Goal: Information Seeking & Learning: Learn about a topic

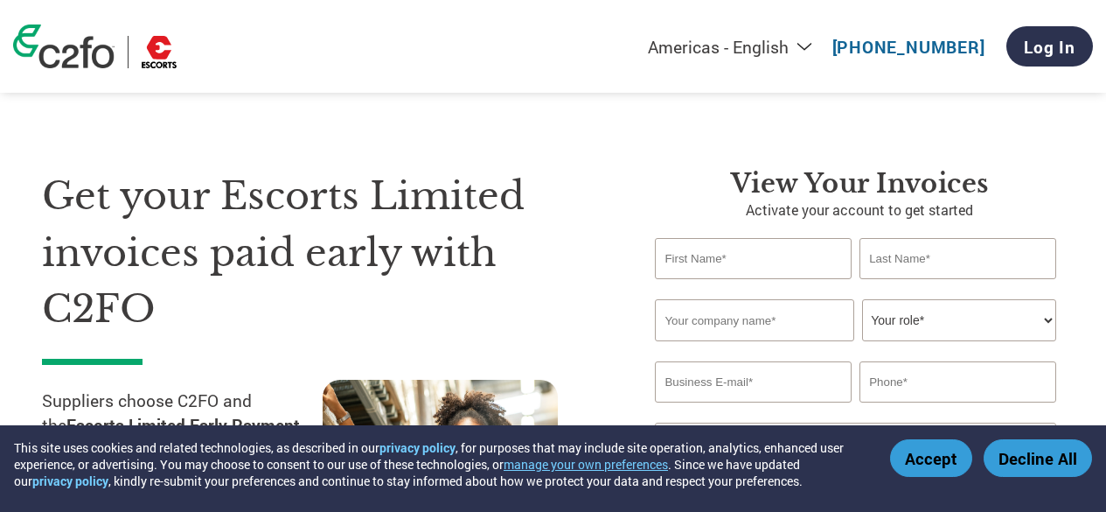
select select "en-[GEOGRAPHIC_DATA]"
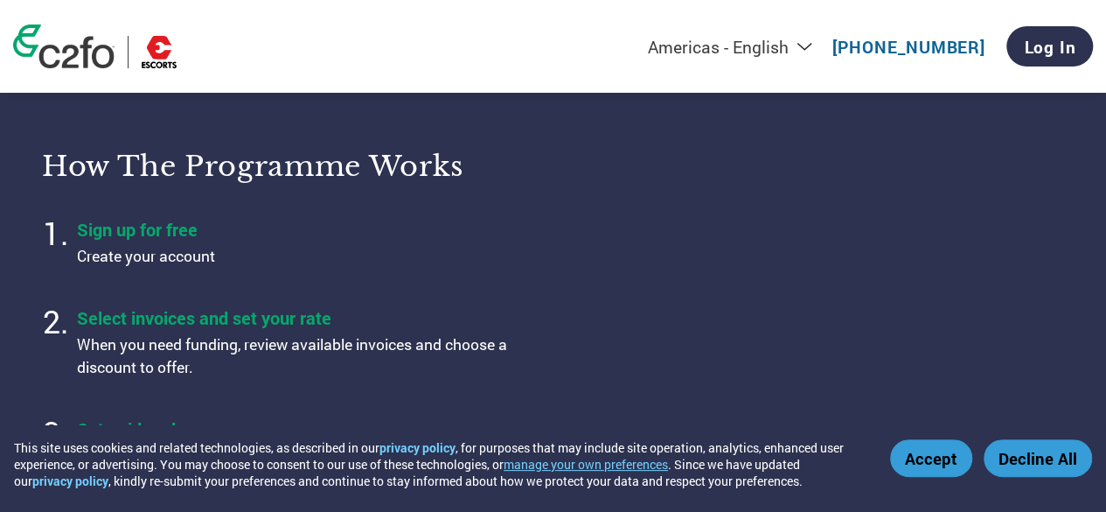
scroll to position [603, 0]
click at [946, 471] on button "Accept" at bounding box center [931, 458] width 82 height 38
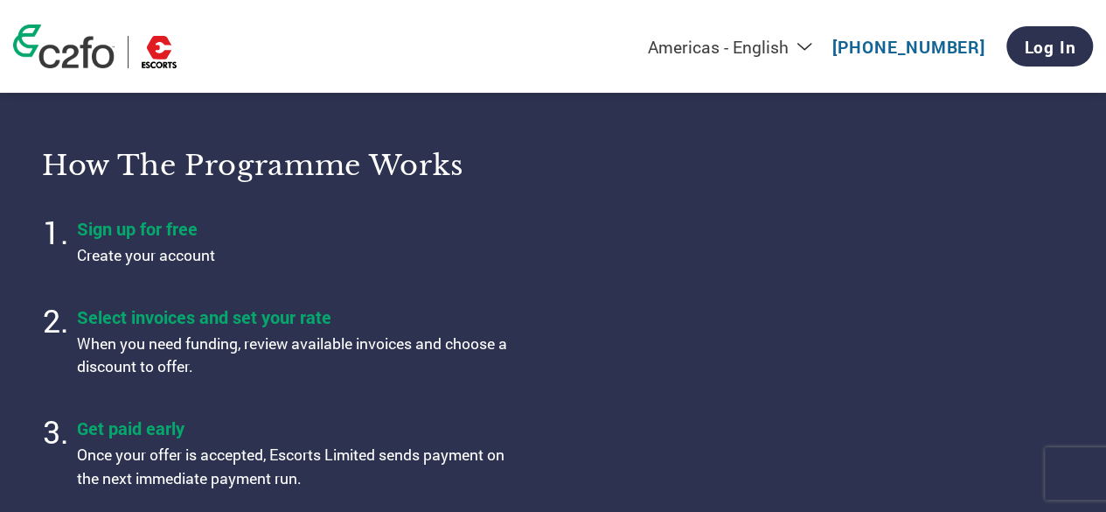
click at [946, 471] on div "How the programme works Sign up for free Create your account Select invoices an…" at bounding box center [553, 319] width 1022 height 387
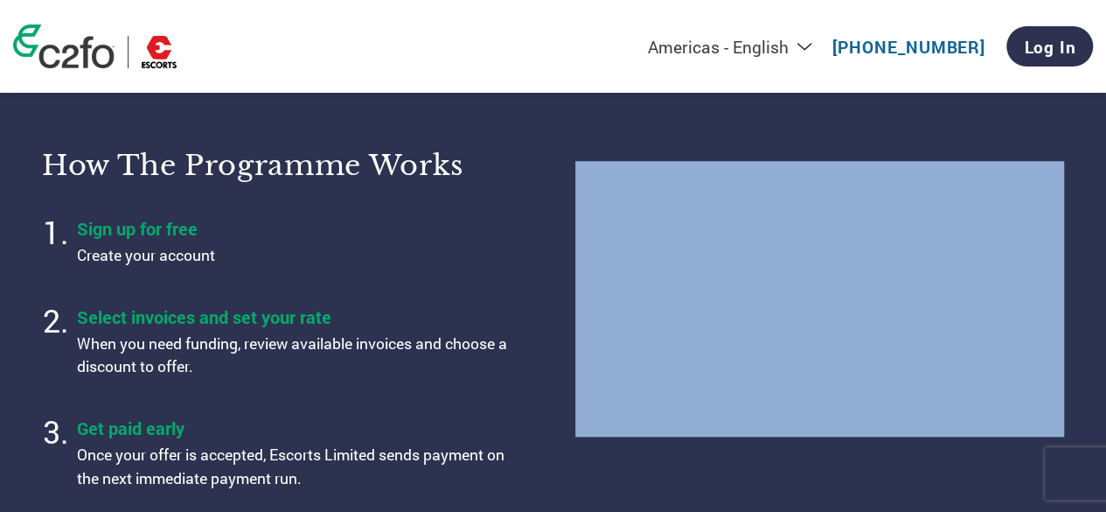
click at [946, 471] on div "How the programme works Sign up for free Create your account Select invoices an…" at bounding box center [553, 319] width 1022 height 387
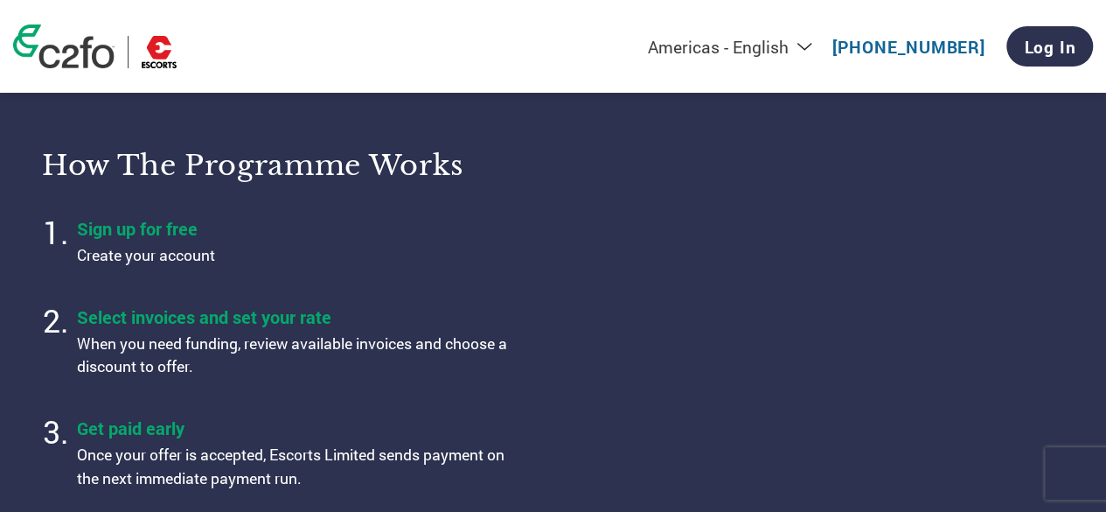
click at [502, 331] on div "Select invoices and set your rate When you need funding, review available invoi…" at bounding box center [295, 341] width 437 height 73
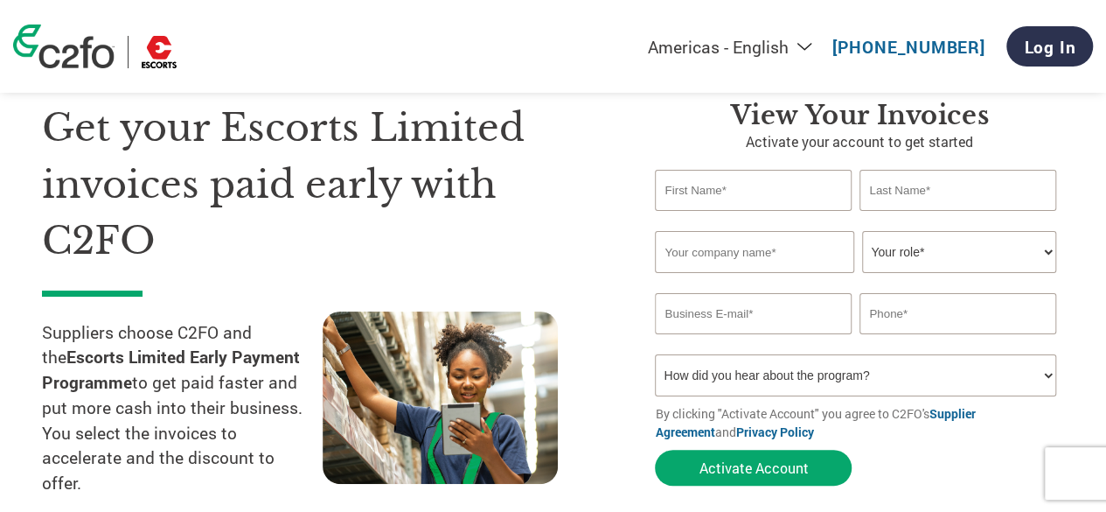
scroll to position [0, 0]
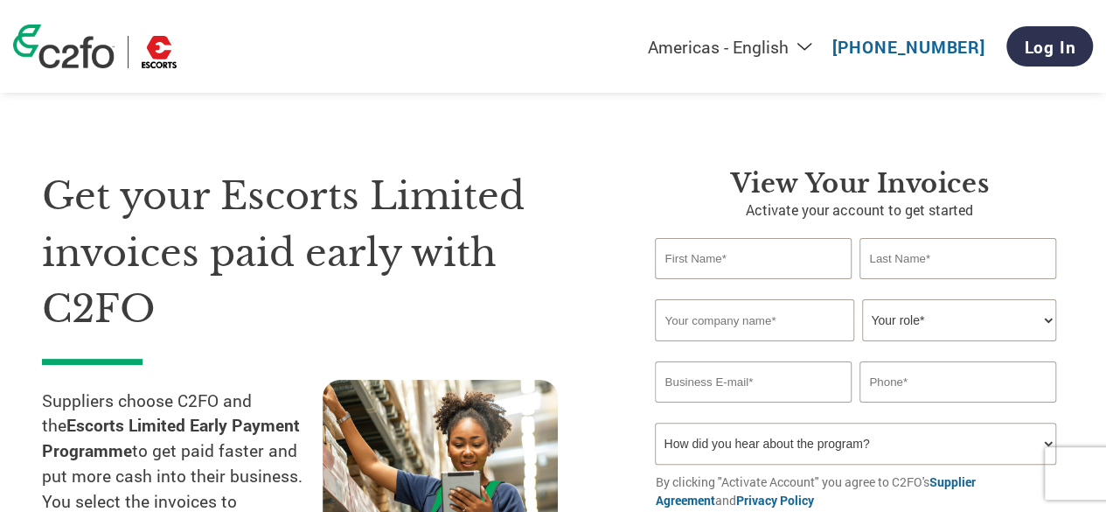
click at [177, 47] on link at bounding box center [95, 46] width 164 height 44
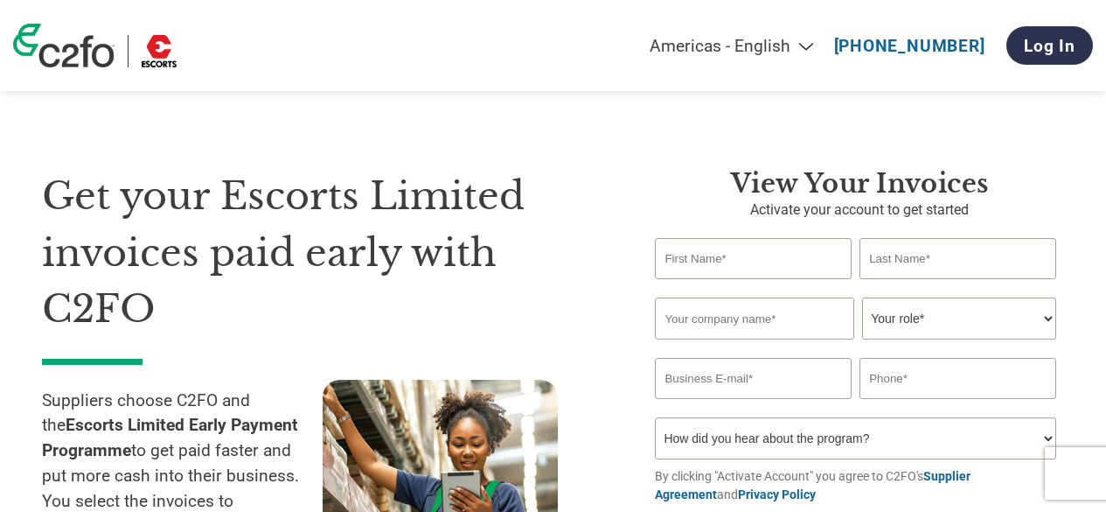
select select "en-[GEOGRAPHIC_DATA]"
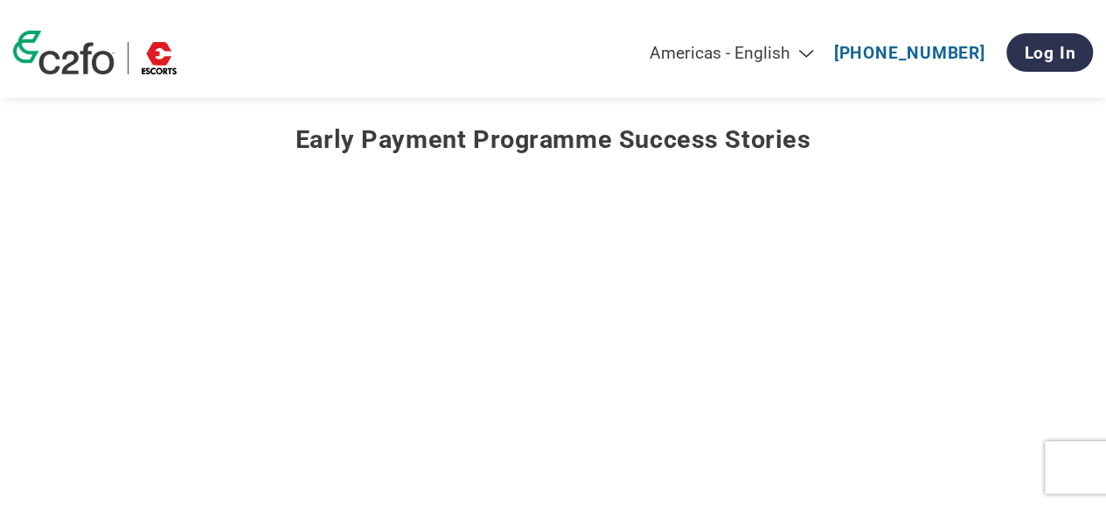
scroll to position [2110, 0]
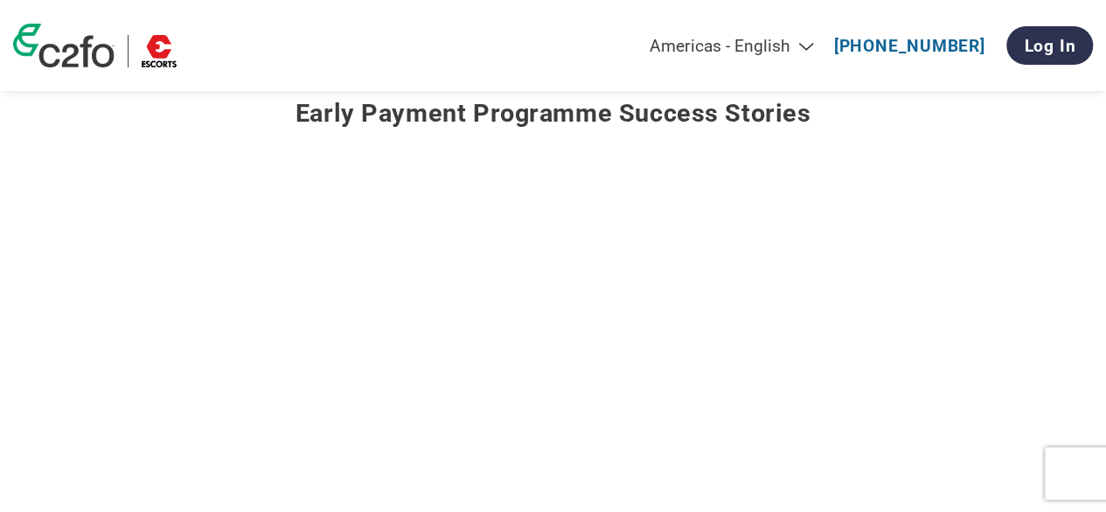
click at [761, 502] on iframe at bounding box center [810, 347] width 512 height 310
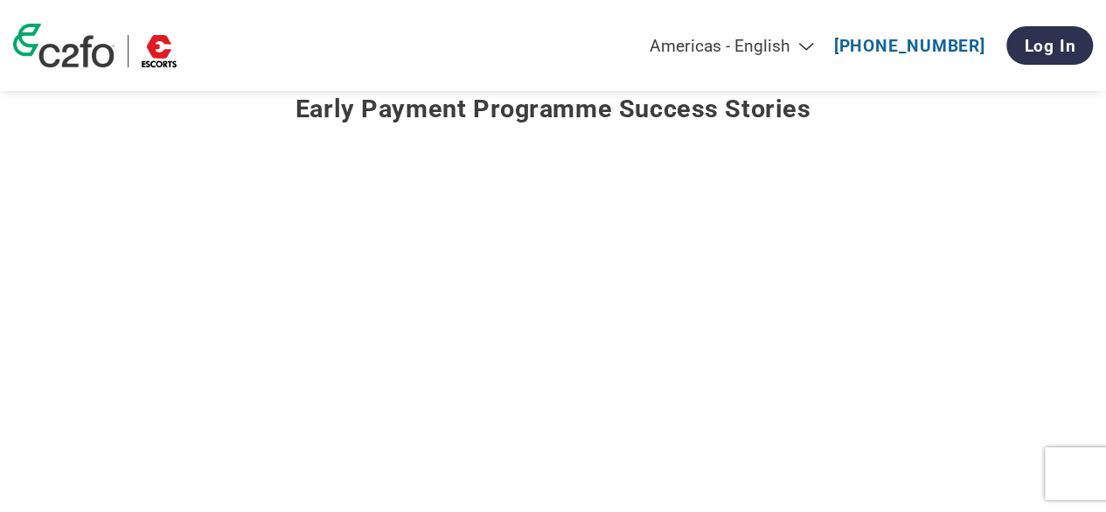
scroll to position [2160, 0]
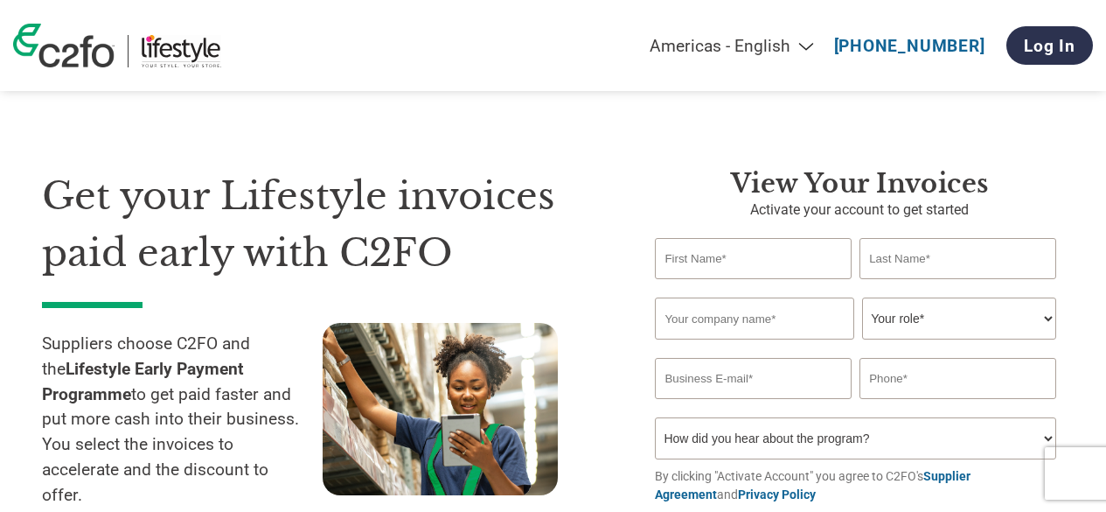
select select "en-[GEOGRAPHIC_DATA]"
